Goal: Transaction & Acquisition: Purchase product/service

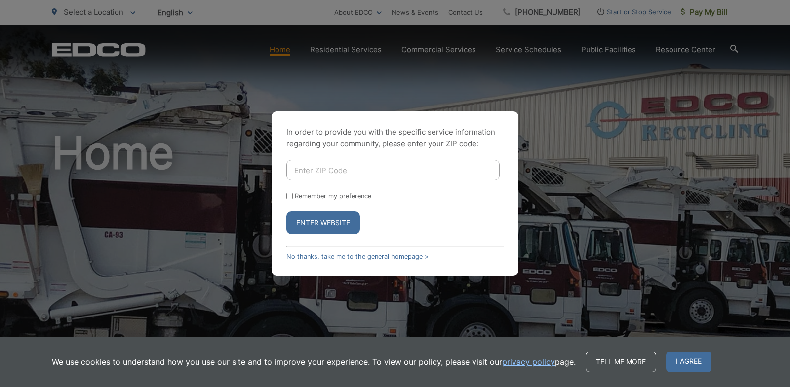
click at [340, 167] on input "Enter ZIP Code" at bounding box center [392, 170] width 213 height 21
type input "91977"
click at [324, 220] on button "Enter Website" at bounding box center [323, 223] width 74 height 23
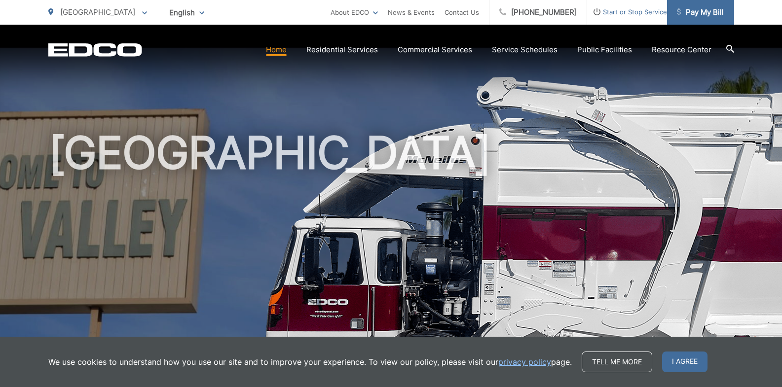
click at [701, 16] on span "Pay My Bill" at bounding box center [700, 12] width 47 height 12
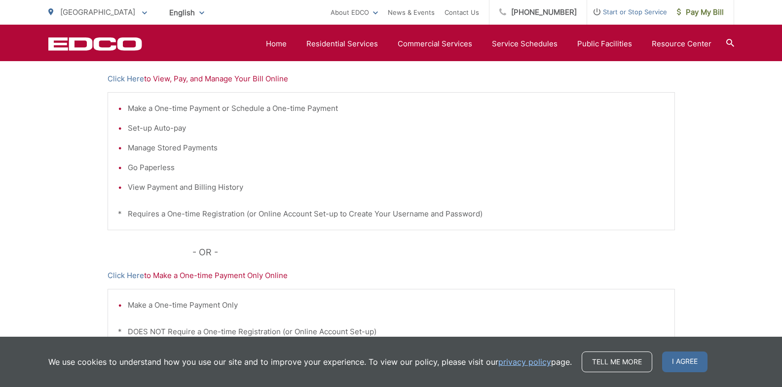
scroll to position [221, 0]
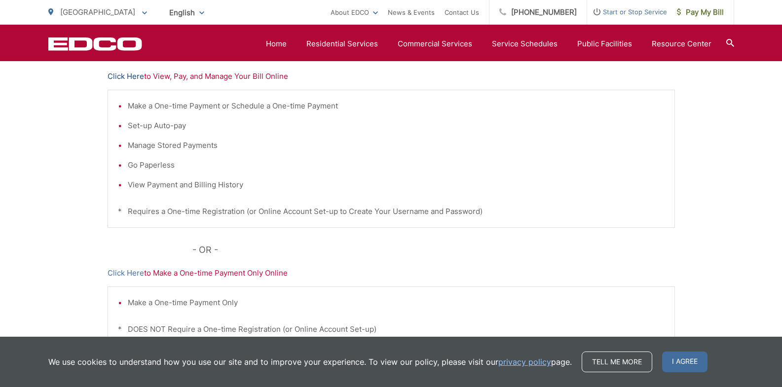
click at [126, 73] on link "Click Here" at bounding box center [126, 77] width 37 height 12
click at [129, 76] on link "Click Here" at bounding box center [126, 77] width 37 height 12
